Goal: Check status: Check status

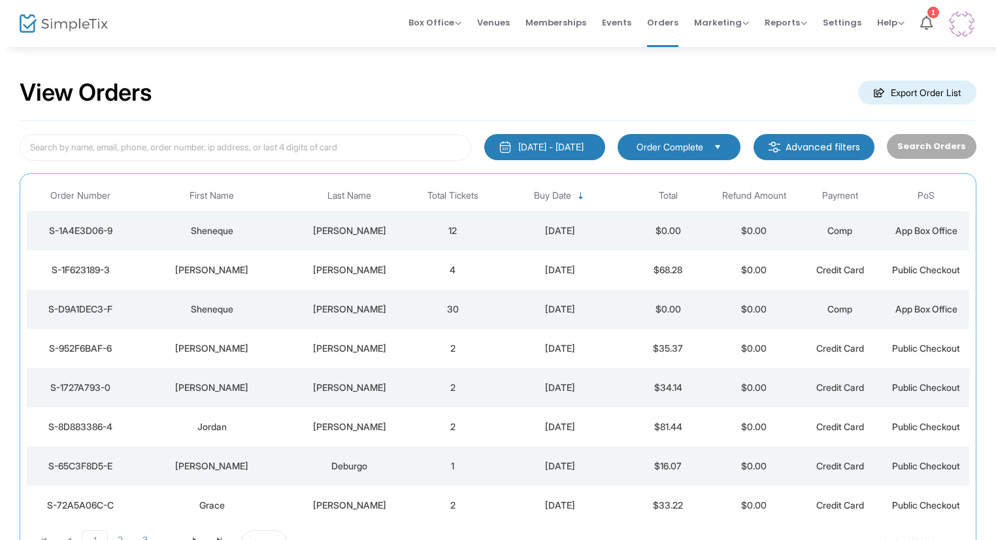
click at [207, 228] on div "Sheneque" at bounding box center [212, 230] width 148 height 13
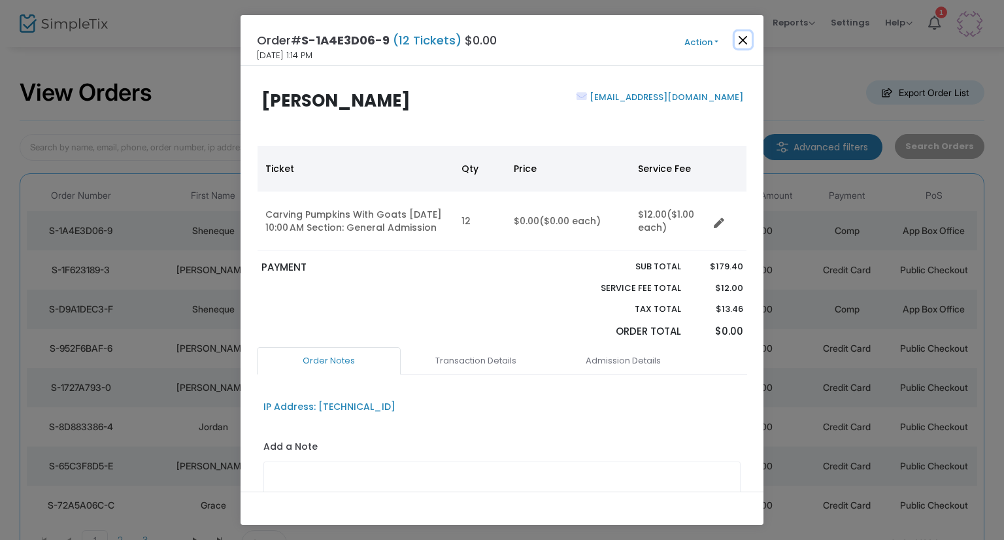
click at [743, 38] on button "Close" at bounding box center [743, 39] width 17 height 17
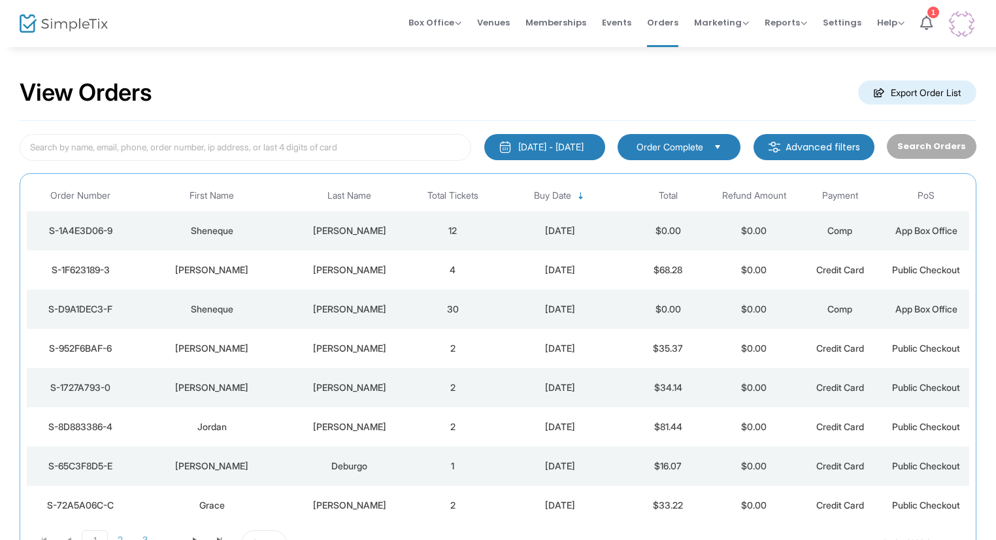
click at [350, 263] on div "[PERSON_NAME]" at bounding box center [350, 269] width 114 height 13
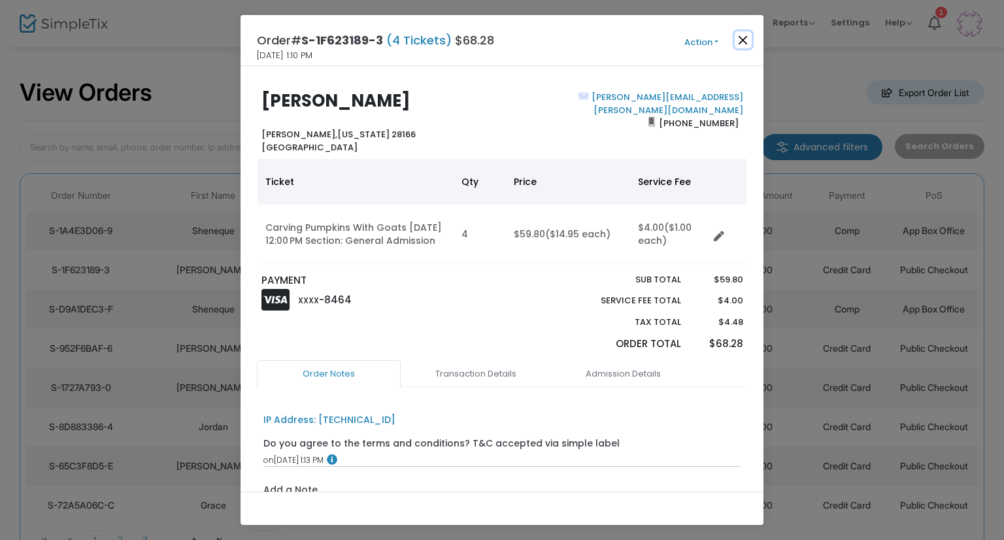
click at [743, 46] on button "Close" at bounding box center [743, 39] width 17 height 17
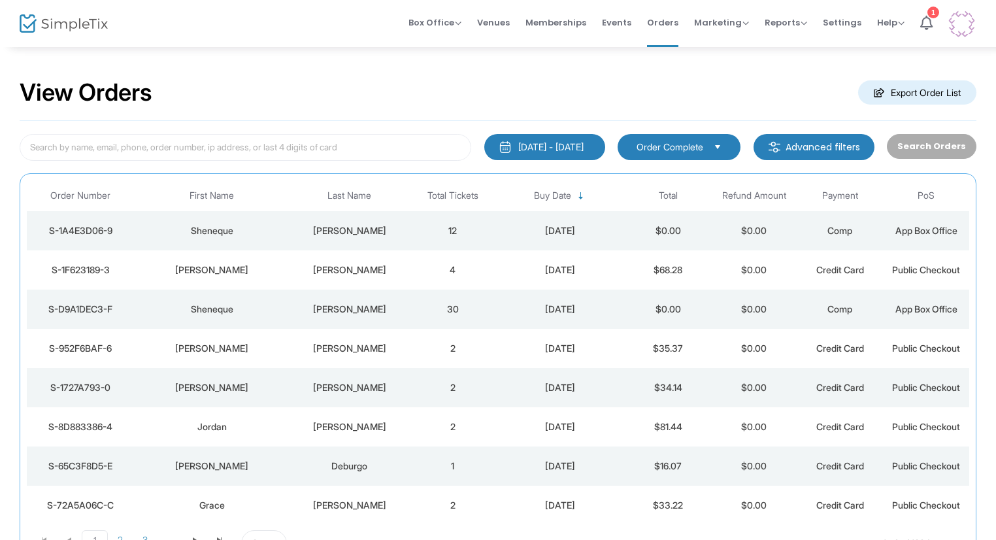
click at [333, 313] on div "[PERSON_NAME]" at bounding box center [350, 309] width 114 height 13
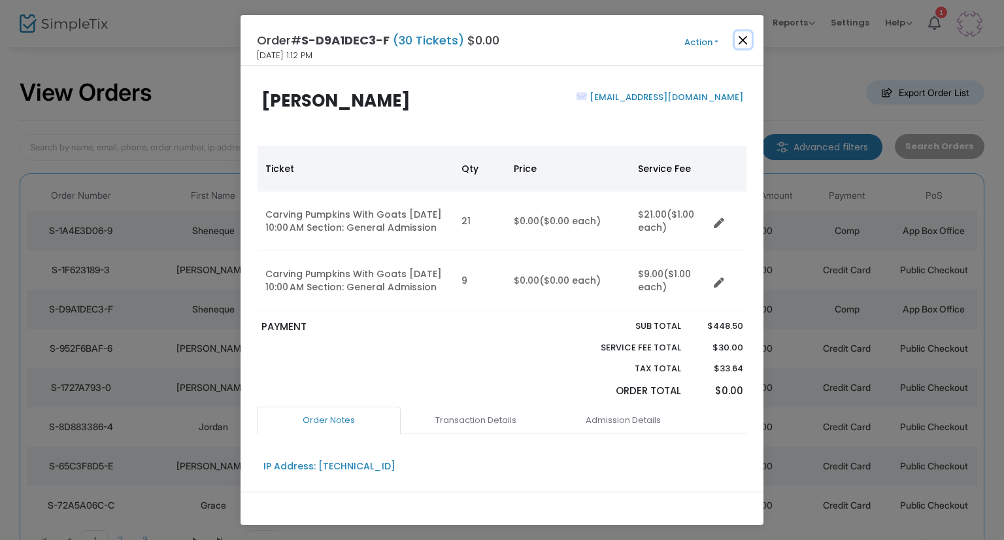
click at [743, 43] on button "Close" at bounding box center [743, 39] width 17 height 17
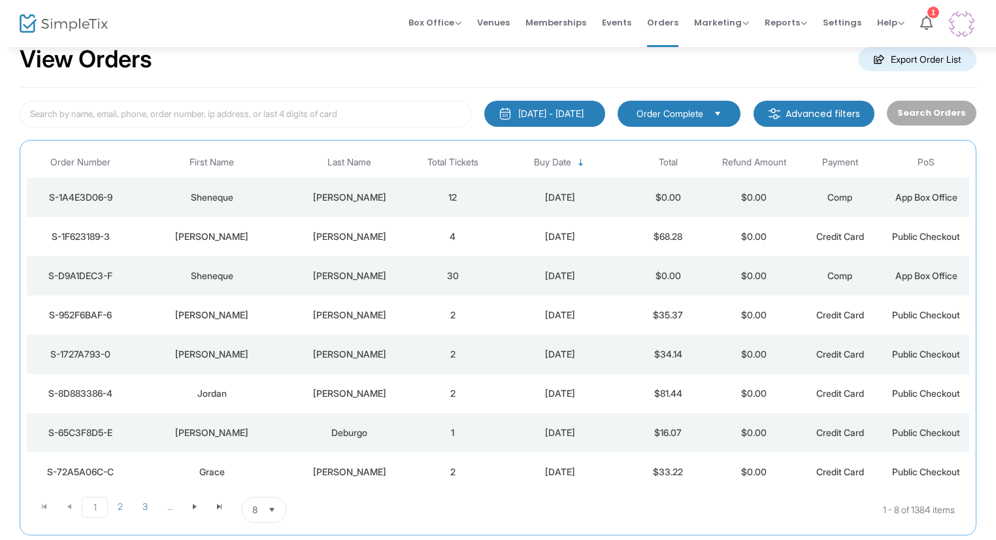
scroll to position [65, 0]
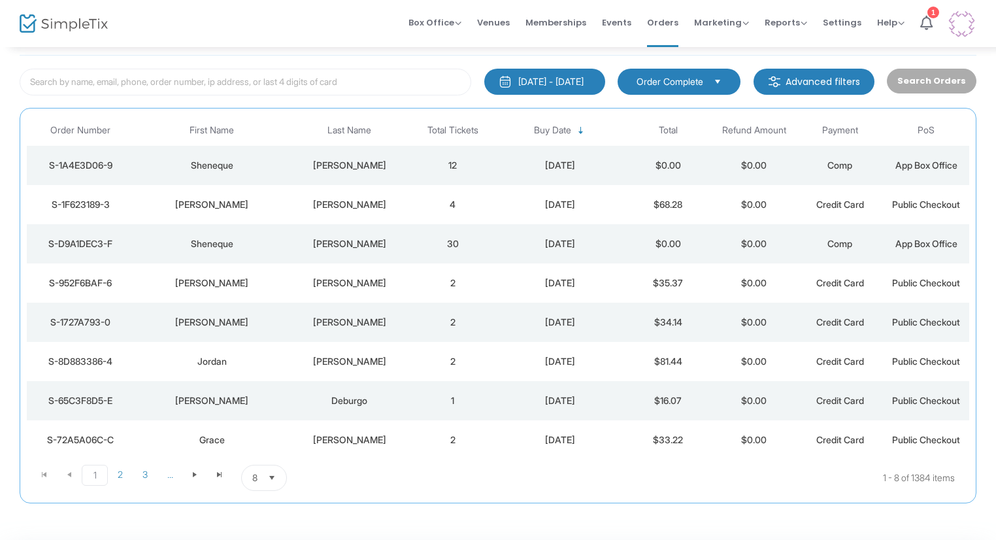
click at [353, 281] on div "[PERSON_NAME]" at bounding box center [350, 283] width 114 height 13
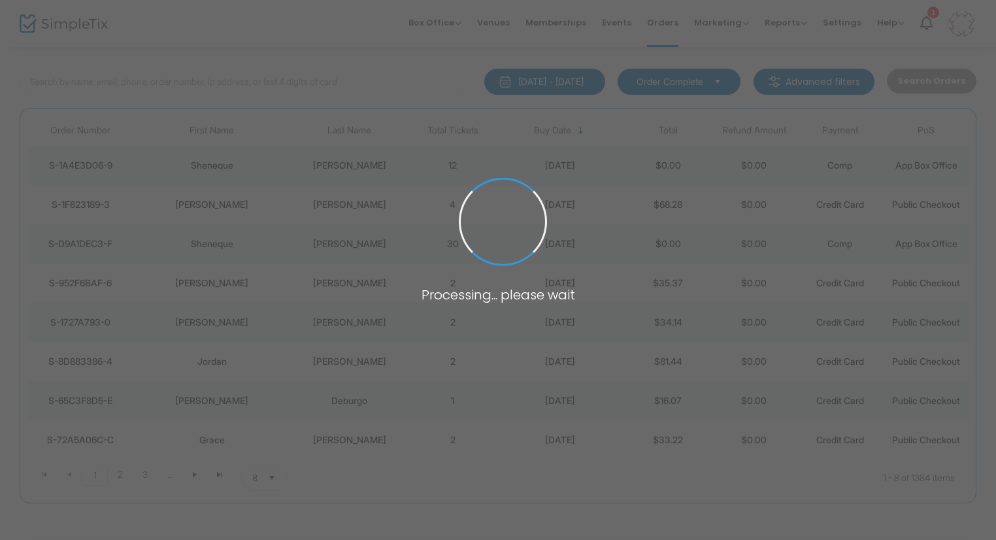
scroll to position [0, 0]
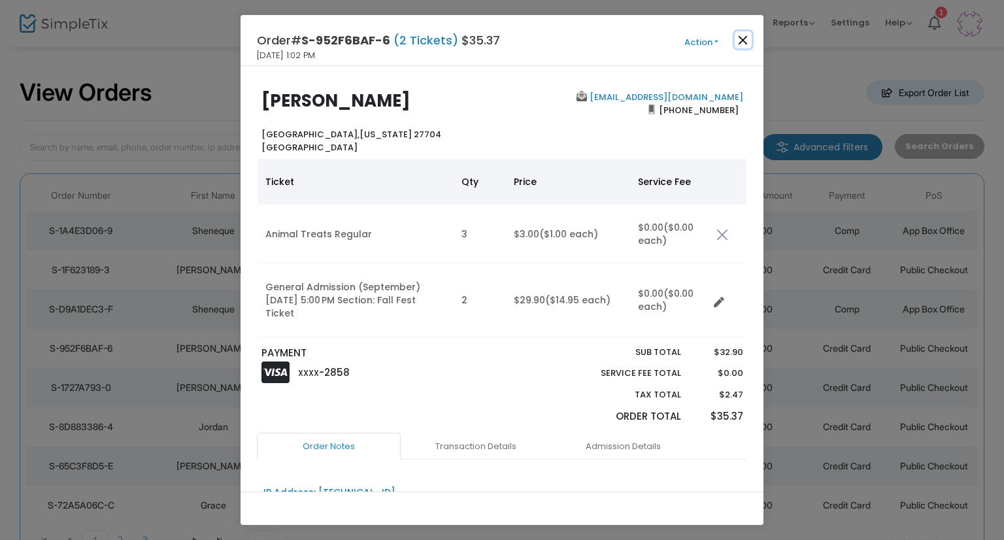
click at [735, 42] on button "Close" at bounding box center [743, 39] width 17 height 17
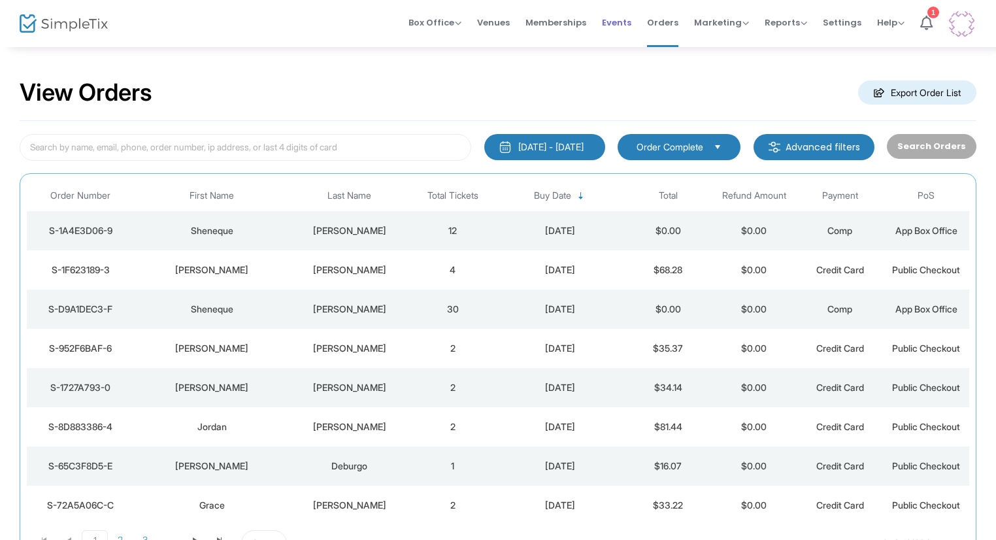
click at [612, 31] on span "Events" at bounding box center [616, 22] width 29 height 33
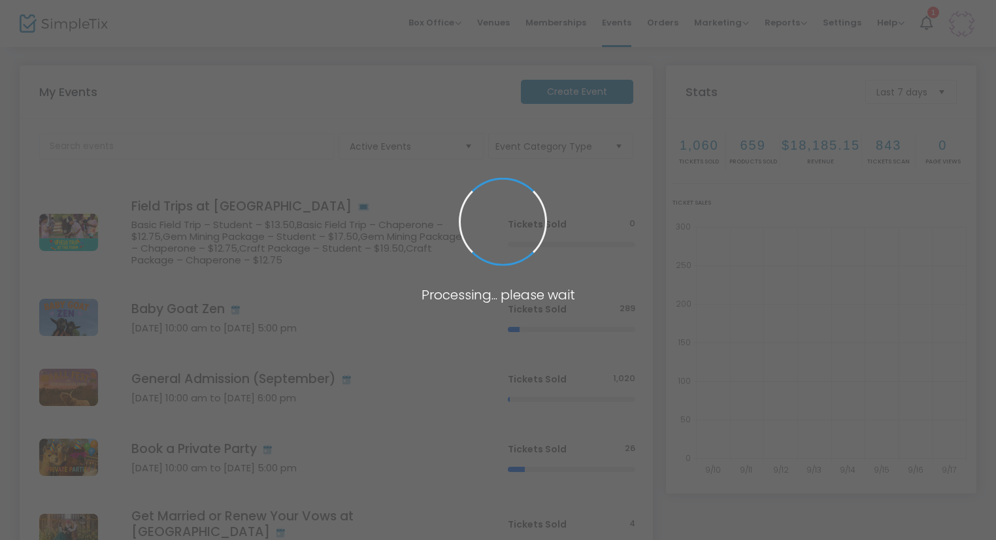
scroll to position [68, 0]
